Goal: Task Accomplishment & Management: Manage account settings

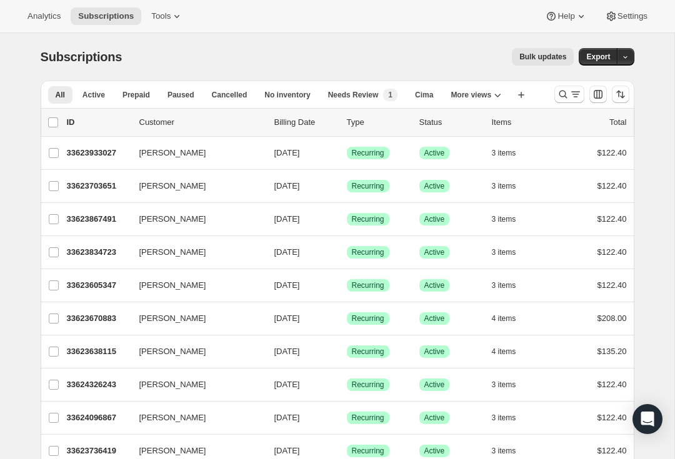
click at [562, 97] on icon "Search and filter results" at bounding box center [563, 94] width 12 height 12
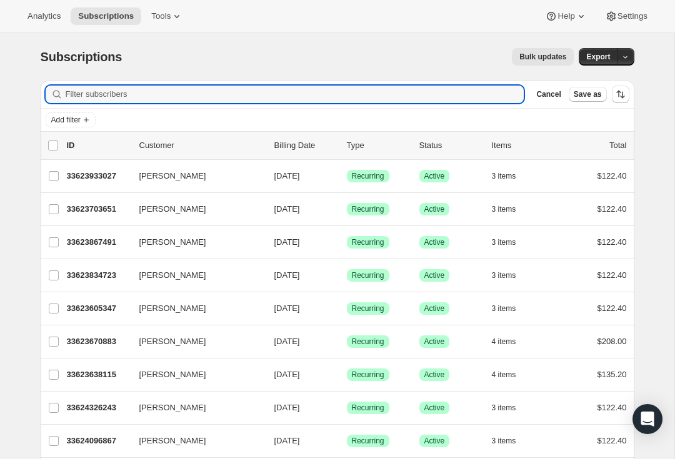
click at [113, 100] on input "Filter subscribers" at bounding box center [295, 94] width 458 height 17
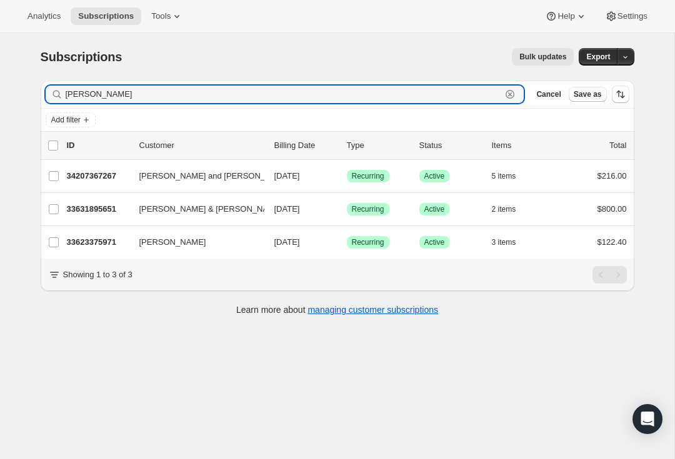
type input "Mcwilliams"
click at [91, 176] on p "34207367267" at bounding box center [98, 176] width 62 height 12
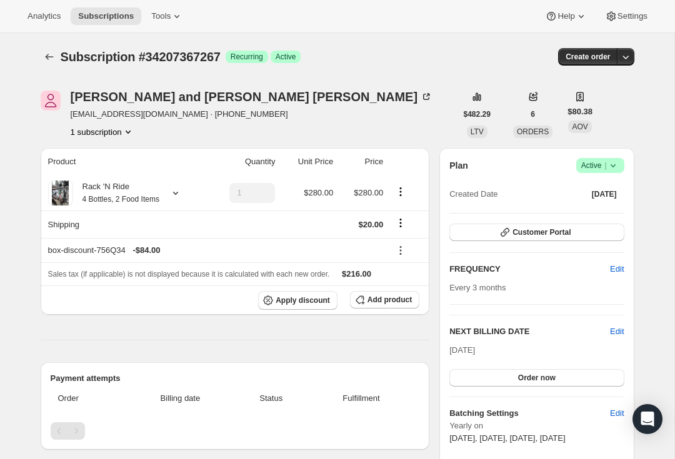
click at [616, 331] on span "Edit" at bounding box center [617, 331] width 14 height 12
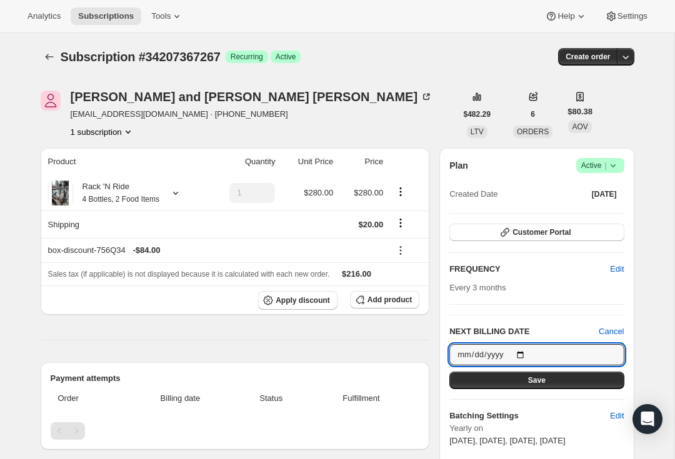
click at [543, 353] on input "2025-09-17" at bounding box center [536, 354] width 174 height 21
type input "2025-11-17"
click at [537, 381] on span "Save" at bounding box center [536, 380] width 17 height 10
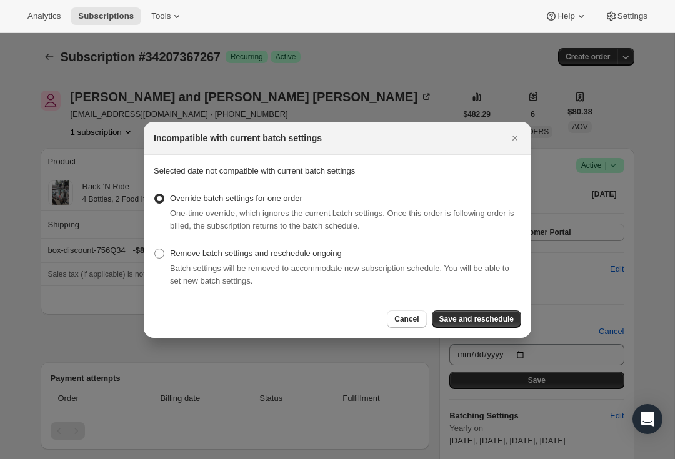
click at [162, 196] on span ":rc7:" at bounding box center [159, 199] width 10 height 10
click at [155, 194] on input "Override batch settings for one order" at bounding box center [154, 194] width 1 height 1
click at [480, 316] on span "Save and reschedule" at bounding box center [476, 319] width 74 height 10
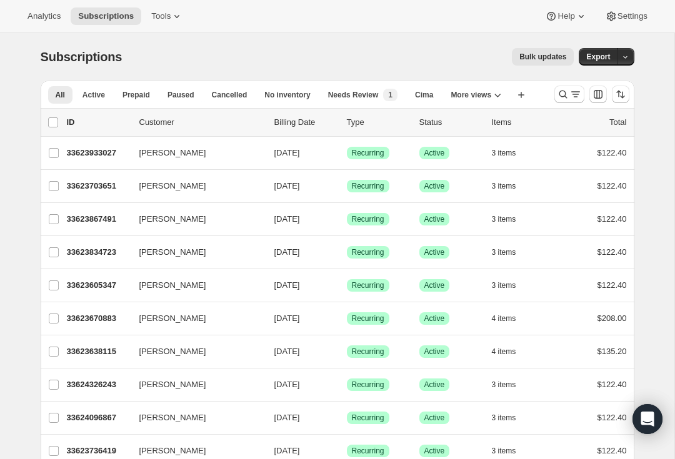
click at [568, 92] on div "Search and filter results" at bounding box center [569, 94] width 25 height 12
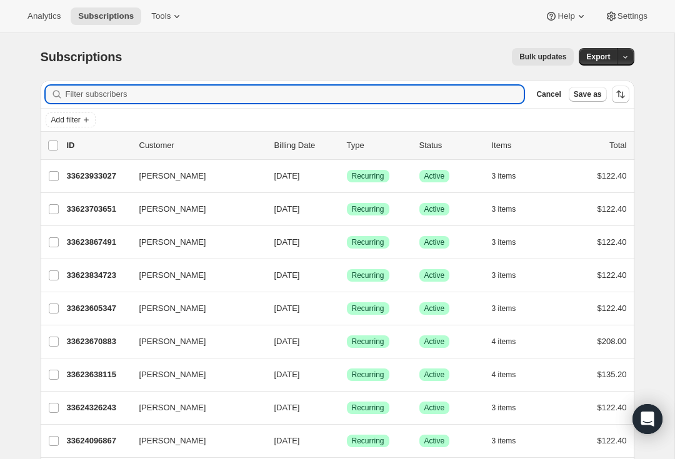
click at [126, 94] on input "Filter subscribers" at bounding box center [295, 94] width 458 height 17
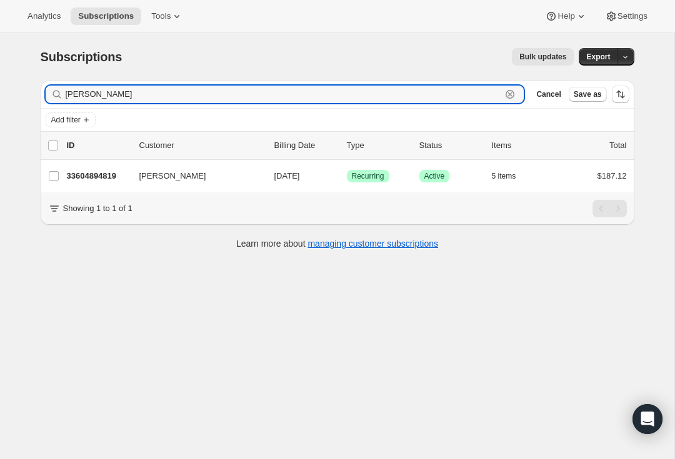
type input "[PERSON_NAME]"
click at [92, 172] on p "33604894819" at bounding box center [98, 176] width 62 height 12
